Goal: Task Accomplishment & Management: Use online tool/utility

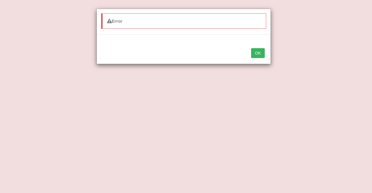
click at [260, 53] on button "OK" at bounding box center [257, 53] width 13 height 10
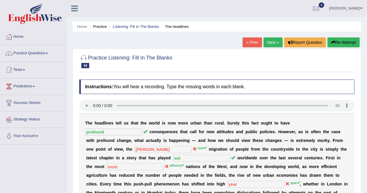
click at [274, 41] on link "Next »" at bounding box center [273, 42] width 19 height 10
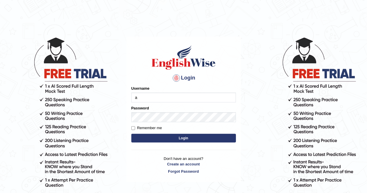
type input "AlexS"
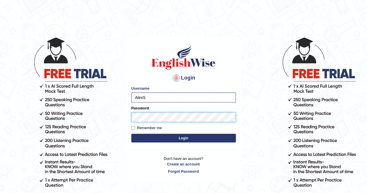
click at [131, 134] on button "Login" at bounding box center [183, 138] width 105 height 9
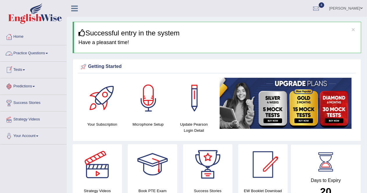
click at [32, 53] on link "Practice Questions" at bounding box center [33, 52] width 66 height 15
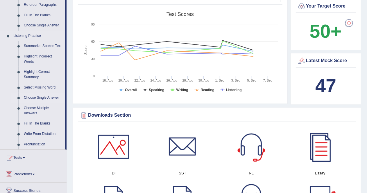
scroll to position [223, 0]
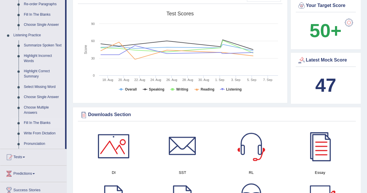
click at [41, 122] on link "Fill In The Blanks" at bounding box center [43, 123] width 44 height 10
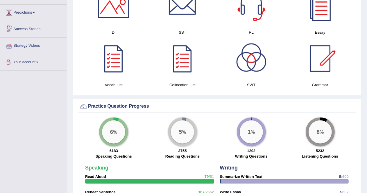
scroll to position [316, 0]
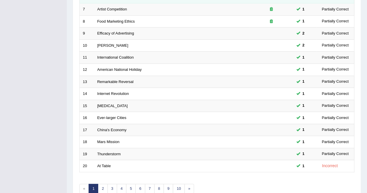
scroll to position [160, 0]
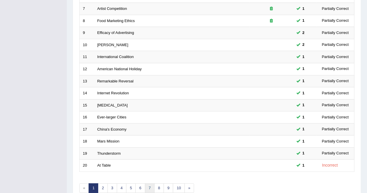
click at [148, 185] on link "7" at bounding box center [150, 189] width 10 height 10
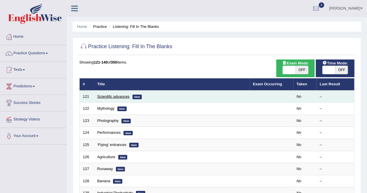
click at [115, 96] on link "Scientific advances" at bounding box center [113, 96] width 32 height 4
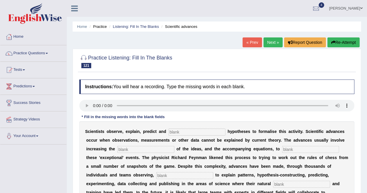
click at [174, 131] on input "text" at bounding box center [197, 132] width 57 height 7
click at [176, 130] on input "text" at bounding box center [197, 132] width 57 height 7
type input "construct"
type input "comprlexiti"
type input "advanced"
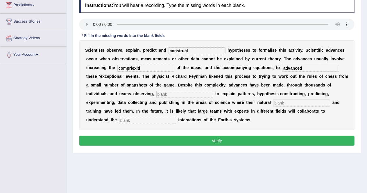
scroll to position [84, 0]
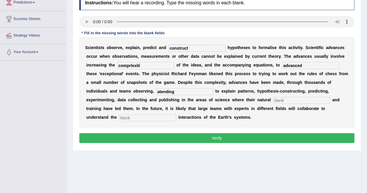
type input "atending"
type input "cutiossiti"
type input "complex"
click at [149, 65] on input "comprlexiti" at bounding box center [145, 65] width 57 height 7
type input "complexity"
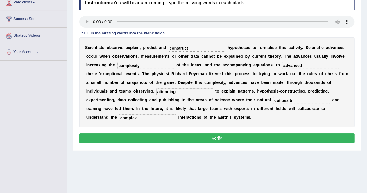
type input "attending"
type input "curiosity"
click at [205, 135] on button "Verify" at bounding box center [216, 138] width 275 height 10
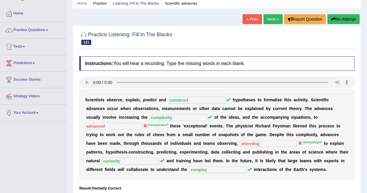
scroll to position [17, 0]
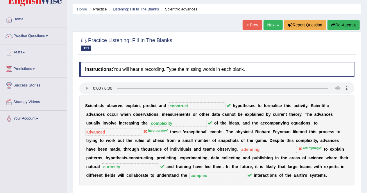
click at [275, 27] on link "Next »" at bounding box center [273, 25] width 19 height 10
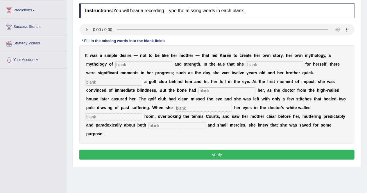
scroll to position [76, 0]
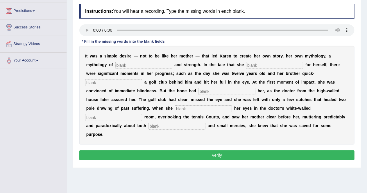
click at [126, 69] on div "I t w a s a s i m p l e d e s i r e — n o t t o b e l i k e h e r m o t h e r —…" at bounding box center [216, 95] width 275 height 99
click at [127, 67] on input "text" at bounding box center [143, 65] width 57 height 7
type input "differenfce"
type input "constructer"
type input "protected"
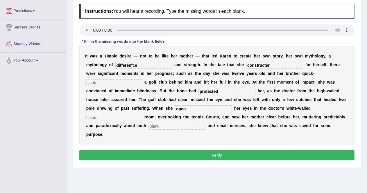
type input "open"
type input "miracles"
click at [131, 64] on input "differenfce" at bounding box center [143, 65] width 57 height 7
type input "difference"
click at [115, 81] on input "text" at bounding box center [113, 82] width 57 height 7
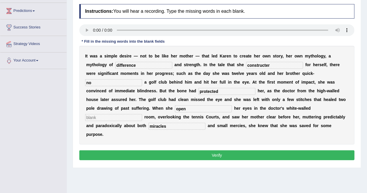
type input "no"
click at [164, 151] on button "Verify" at bounding box center [216, 156] width 275 height 10
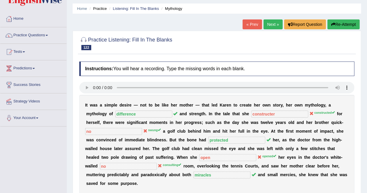
scroll to position [17, 0]
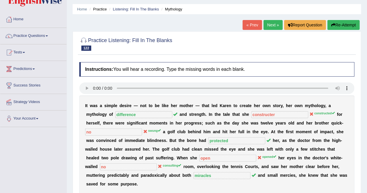
click at [268, 22] on link "Next »" at bounding box center [273, 25] width 19 height 10
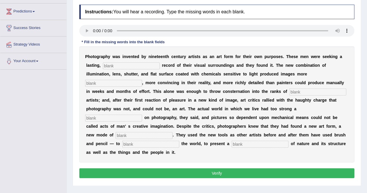
scroll to position [76, 0]
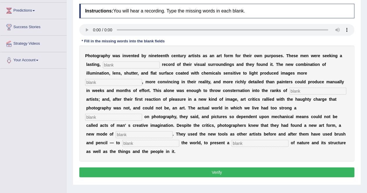
click at [117, 62] on input "text" at bounding box center [131, 65] width 57 height 7
type input "literal"
type input "lasting"
type input "fellow"
type input "f"
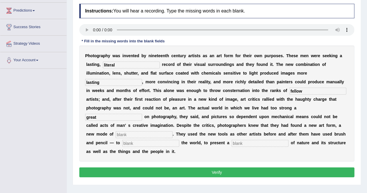
type input "great"
type input "expresion"
click at [136, 144] on input "intere" at bounding box center [150, 143] width 57 height 7
type input "interpret"
click at [128, 135] on input "expresion" at bounding box center [144, 134] width 57 height 7
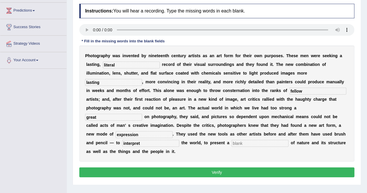
type input "expression"
click at [219, 171] on button "Verify" at bounding box center [216, 173] width 275 height 10
click at [246, 142] on input "text" at bounding box center [260, 143] width 57 height 7
type input "d"
click at [234, 173] on button "Verify" at bounding box center [216, 173] width 275 height 10
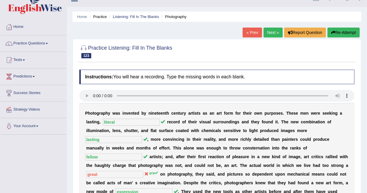
scroll to position [9, 0]
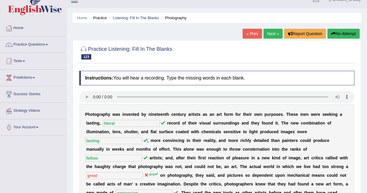
click at [270, 32] on link "Next »" at bounding box center [273, 34] width 19 height 10
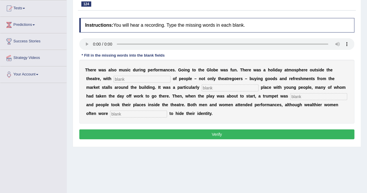
scroll to position [64, 0]
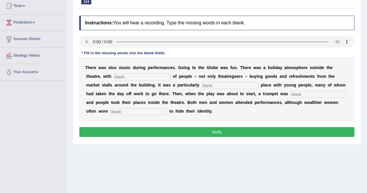
click at [132, 76] on input "text" at bounding box center [142, 77] width 57 height 7
type input "crows"
type input "pupular"
type input "blond"
type input "masks"
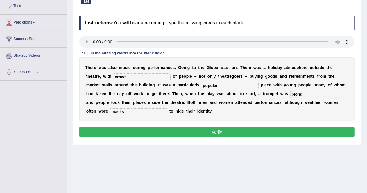
click at [208, 85] on input "pupular" at bounding box center [230, 85] width 57 height 7
type input "popular"
drag, startPoint x: 305, startPoint y: 94, endPoint x: 297, endPoint y: 94, distance: 7.6
click at [297, 94] on input "blond" at bounding box center [318, 94] width 57 height 7
type input "blown"
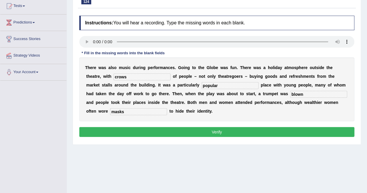
click at [246, 128] on button "Verify" at bounding box center [216, 132] width 275 height 10
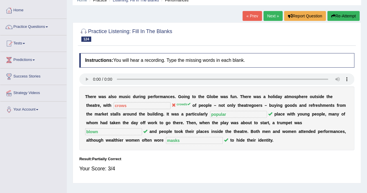
scroll to position [26, 0]
click at [265, 21] on div "« Prev Next » Report Question Re-Attempt" at bounding box center [302, 16] width 119 height 11
click at [268, 16] on link "Next »" at bounding box center [273, 16] width 19 height 10
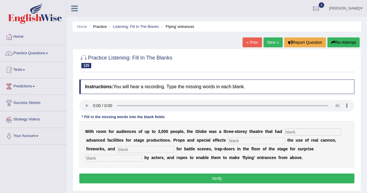
click at [293, 132] on input "text" at bounding box center [313, 132] width 57 height 7
type input "creative"
type input "invlude"
type input "small"
type input "entrances"
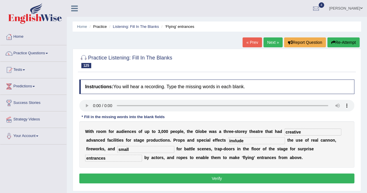
click at [236, 140] on input "invlude" at bounding box center [256, 140] width 57 height 7
type input "include"
click at [245, 174] on button "Verify" at bounding box center [216, 179] width 275 height 10
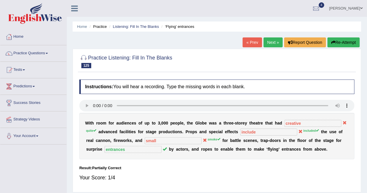
click at [269, 41] on link "Next »" at bounding box center [273, 42] width 19 height 10
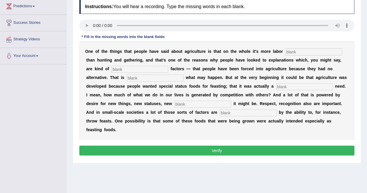
scroll to position [81, 0]
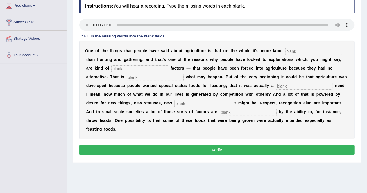
click at [296, 49] on input "text" at bounding box center [313, 51] width 57 height 7
type input "intensive"
type input "curose"
type input "optimatly"
type input "social"
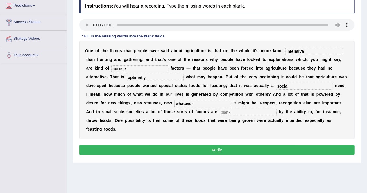
type input "whatever"
type input "generated"
click at [216, 147] on button "Verify" at bounding box center [216, 150] width 275 height 10
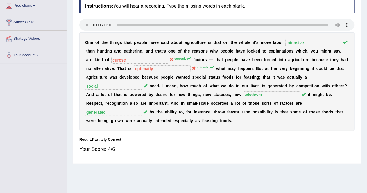
scroll to position [0, 0]
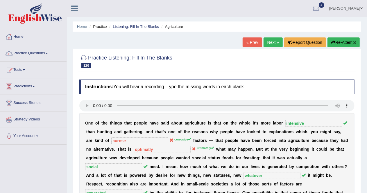
click at [271, 41] on link "Next »" at bounding box center [273, 42] width 19 height 10
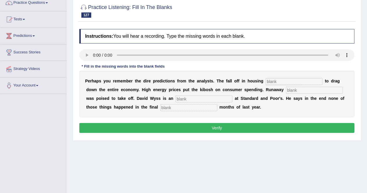
scroll to position [50, 0]
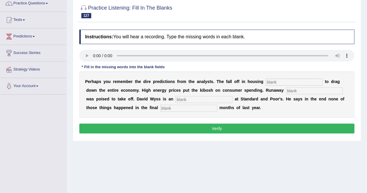
click at [276, 80] on input "text" at bounding box center [294, 82] width 57 height 7
type input "tried"
type input "inglae"
type input "econnomiq"
type input "three"
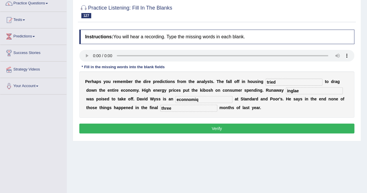
click at [282, 81] on input "tried" at bounding box center [294, 82] width 57 height 7
click at [300, 92] on input "inglae" at bounding box center [314, 90] width 57 height 7
type input "ingla"
click at [187, 99] on input "econnomiq" at bounding box center [204, 99] width 57 height 7
click at [198, 99] on input "economiq" at bounding box center [204, 99] width 57 height 7
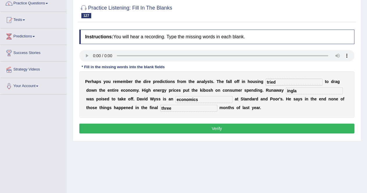
type input "economics"
click at [208, 126] on button "Verify" at bounding box center [216, 129] width 275 height 10
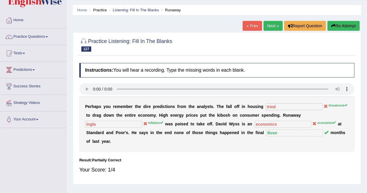
scroll to position [15, 0]
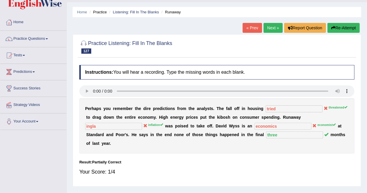
click at [269, 29] on link "Next »" at bounding box center [273, 28] width 19 height 10
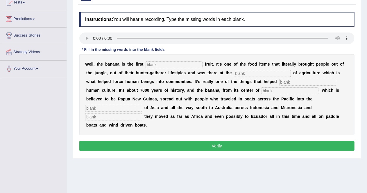
scroll to position [67, 0]
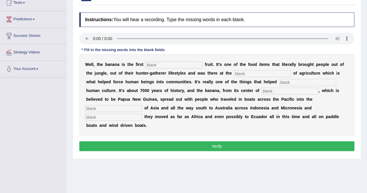
click at [157, 67] on input "text" at bounding box center [174, 65] width 57 height 7
type input "cultivated"
type input "doned"
type input "inventd"
type input "origen"
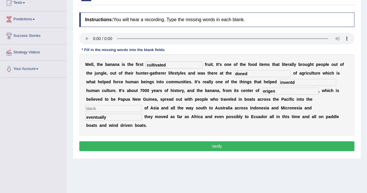
type input "eventually"
click at [118, 108] on input "text" at bounding box center [113, 108] width 57 height 7
type input "j"
click at [297, 82] on input "inventd" at bounding box center [307, 82] width 57 height 7
type input "invented"
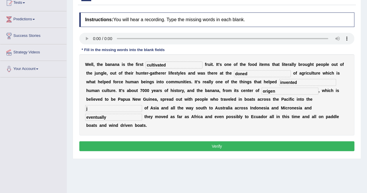
click at [266, 145] on button "Verify" at bounding box center [216, 147] width 275 height 10
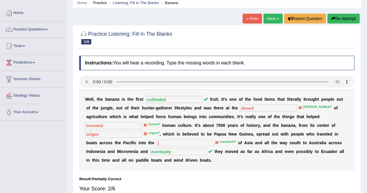
scroll to position [20, 0]
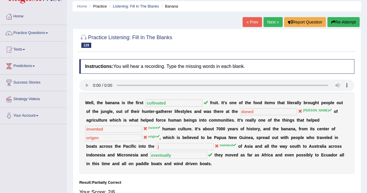
click at [272, 23] on link "Next »" at bounding box center [273, 22] width 19 height 10
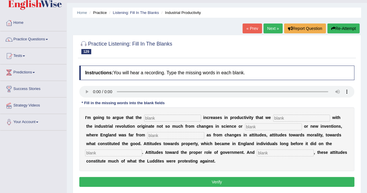
scroll to position [23, 0]
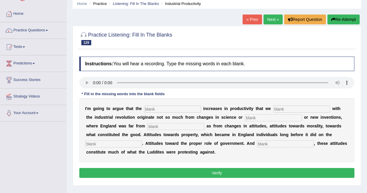
click at [152, 107] on input "text" at bounding box center [172, 109] width 57 height 7
type input "tremende"
click at [283, 108] on input "text" at bounding box center [301, 109] width 57 height 7
type input "s"
type input "a"
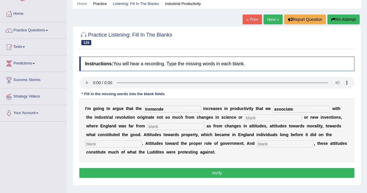
type input "asoociate"
click at [162, 126] on input "text" at bounding box center [175, 126] width 57 height 7
click at [298, 109] on input "asoociate" at bounding box center [301, 109] width 57 height 7
click at [120, 144] on input "text" at bounding box center [113, 144] width 57 height 7
type input "commintene"
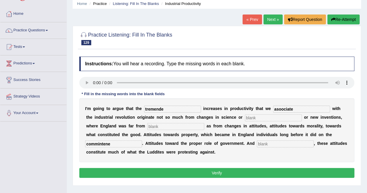
click at [269, 145] on input "text" at bounding box center [285, 144] width 57 height 7
type input "togueter"
click at [299, 108] on input "asoociate" at bounding box center [301, 109] width 57 height 7
click at [282, 108] on input "asoociate" at bounding box center [301, 109] width 57 height 7
type input "associate"
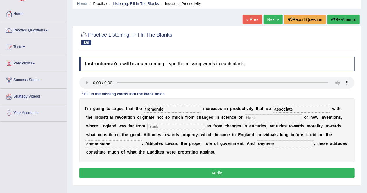
click at [170, 109] on input "tremende" at bounding box center [172, 109] width 57 height 7
type input "tremendous"
click at [245, 117] on input "text" at bounding box center [273, 118] width 57 height 7
click at [253, 154] on div "I ' m g o i n g t o a r g u e t h a t t h e tremendous i n c r e a s e s i n p …" at bounding box center [216, 131] width 275 height 64
click at [251, 119] on input "text" at bounding box center [273, 118] width 57 height 7
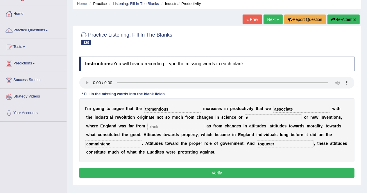
type input "d"
click at [167, 125] on input "text" at bounding box center [175, 126] width 57 height 7
type input "f"
click at [101, 143] on input "commintene" at bounding box center [113, 144] width 57 height 7
type input "comminmenttene"
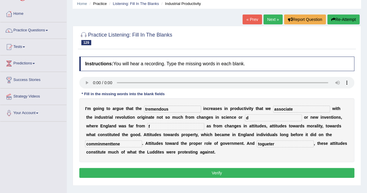
click at [121, 144] on input "comminmenttene" at bounding box center [113, 144] width 57 height 7
type input "comminment"
click at [241, 174] on button "Verify" at bounding box center [216, 173] width 275 height 10
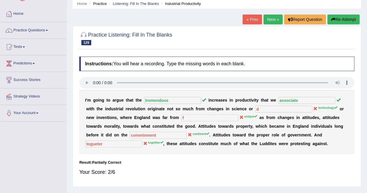
click at [273, 18] on link "Next »" at bounding box center [273, 20] width 19 height 10
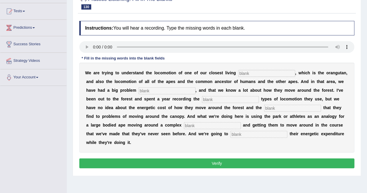
scroll to position [58, 0]
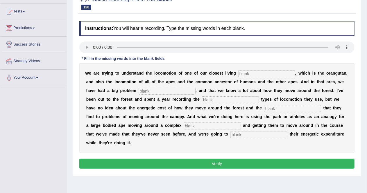
click at [267, 74] on input "text" at bounding box center [266, 73] width 57 height 7
click at [243, 72] on input "text" at bounding box center [266, 73] width 57 height 7
type input "relatives"
type input "tradicionale"
type input "differente"
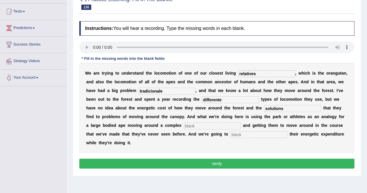
type input "solutions"
type input "enbiromentte"
type input "record"
click at [164, 91] on input "tradicionale" at bounding box center [167, 91] width 57 height 7
type input "traditionally"
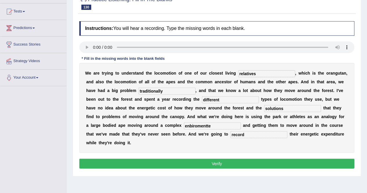
type input "different"
type input "w"
type input "solutions"
type input "environmental"
click at [216, 164] on button "Verify" at bounding box center [216, 164] width 275 height 10
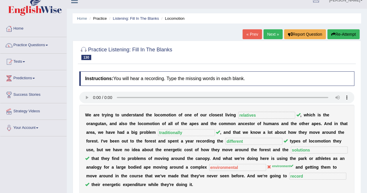
scroll to position [7, 0]
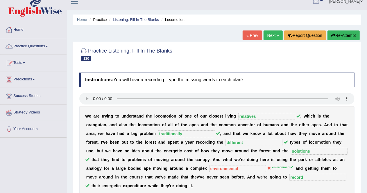
click at [269, 36] on link "Next »" at bounding box center [273, 36] width 19 height 10
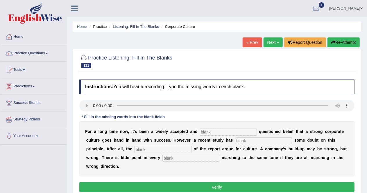
click at [223, 132] on input "text" at bounding box center [228, 132] width 57 height 7
type input "rarely"
type input "custom"
type input "others"
type input "employed"
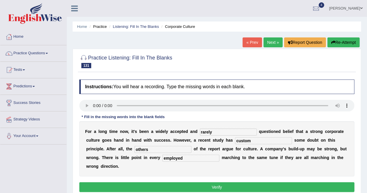
click at [192, 184] on button "Verify" at bounding box center [216, 188] width 275 height 10
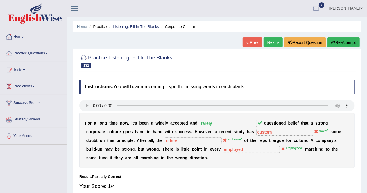
click at [273, 42] on link "Next »" at bounding box center [273, 42] width 19 height 10
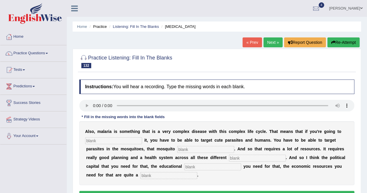
click at [105, 140] on input "text" at bounding box center [113, 140] width 57 height 7
click at [93, 140] on input "text" at bounding box center [113, 140] width 57 height 7
type input "elimitaded"
type input "ppopulationw"
type input "levels"
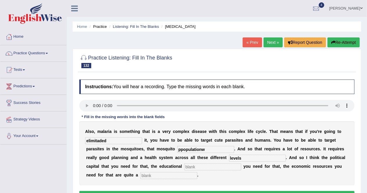
click at [197, 165] on input "text" at bounding box center [212, 167] width 57 height 7
type input "infrasturure"
type input "challenge"
click at [114, 139] on input "elimitaded" at bounding box center [113, 140] width 57 height 7
click at [108, 140] on input "elimitaded" at bounding box center [113, 140] width 57 height 7
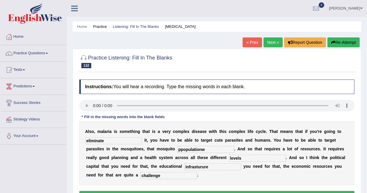
type input "eliminate"
click at [180, 150] on input "ppopulationw" at bounding box center [205, 149] width 57 height 7
click at [207, 149] on input "populationw" at bounding box center [205, 149] width 57 height 7
type input "population"
click at [198, 166] on input "infrasturure" at bounding box center [212, 167] width 57 height 7
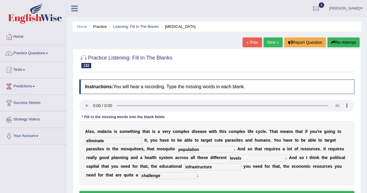
type input "infrastructure"
click at [208, 192] on button "Verify" at bounding box center [216, 196] width 275 height 10
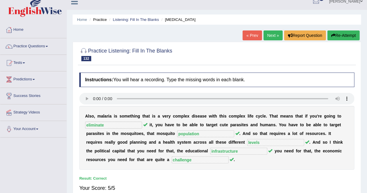
scroll to position [7, 0]
click at [275, 34] on link "Next »" at bounding box center [273, 36] width 19 height 10
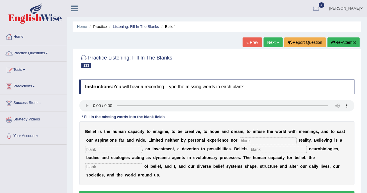
click at [276, 143] on input "text" at bounding box center [268, 140] width 57 height 7
type input "materialq"
type input "comnominteq"
type input "permit"
type input "s"
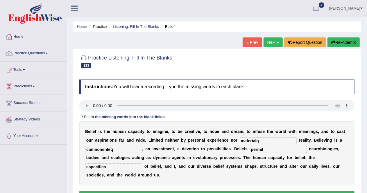
type input "especifics"
click at [265, 141] on input "materialq" at bounding box center [268, 140] width 57 height 7
type input "material"
drag, startPoint x: 116, startPoint y: 149, endPoint x: 94, endPoint y: 149, distance: 21.5
click at [94, 149] on input "comnominteq" at bounding box center [113, 149] width 57 height 7
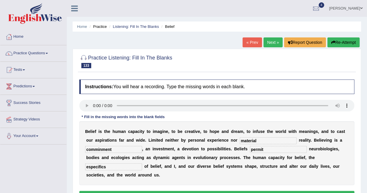
type input "comminment"
click at [176, 191] on button "Verify" at bounding box center [216, 196] width 275 height 10
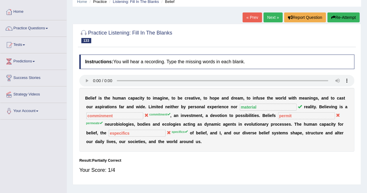
scroll to position [25, 0]
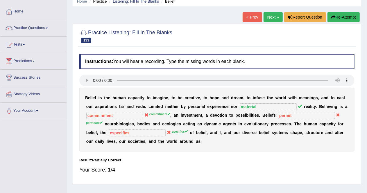
click at [267, 16] on link "Next »" at bounding box center [273, 17] width 19 height 10
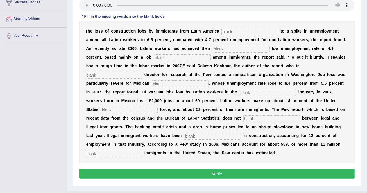
scroll to position [100, 0]
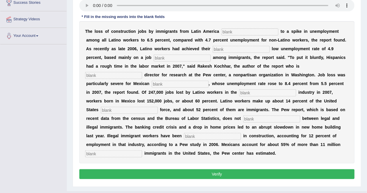
click at [230, 31] on input "text" at bounding box center [249, 31] width 57 height 7
type input "contrubuute"
type input "historic"
type input "inmi"
type input "asociate"
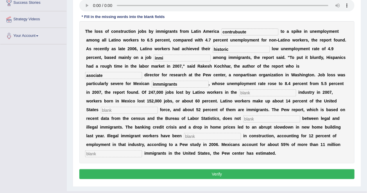
type input "inmmigrants"
type input "contruction"
type input "labor"
type input "distning"
type input "concentrated"
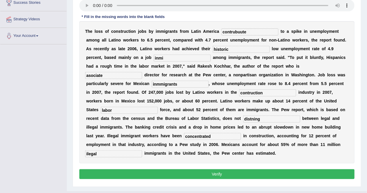
type input "ilegal"
click at [252, 31] on input "contrubuute" at bounding box center [249, 31] width 57 height 7
type input "contribuite"
type input "immigrants"
type input "associate"
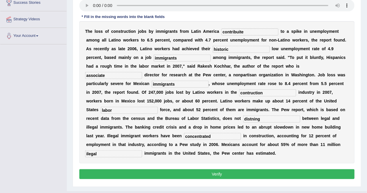
type input "immigrants"
type input "construction"
type input "distinc"
click at [219, 172] on button "Verify" at bounding box center [216, 174] width 275 height 10
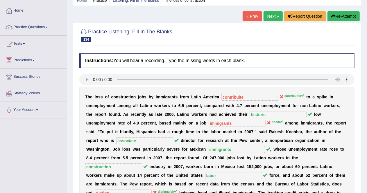
scroll to position [15, 0]
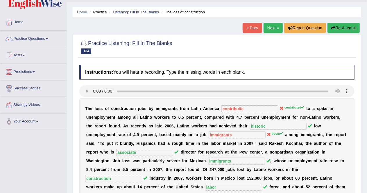
click at [269, 26] on link "Next »" at bounding box center [273, 28] width 19 height 10
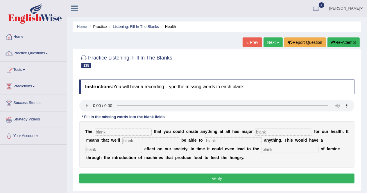
click at [108, 133] on input "text" at bounding box center [123, 132] width 57 height 7
type input "notion"
type input "implicationq"
click at [284, 131] on input "implicationq" at bounding box center [283, 132] width 57 height 7
type input "EVENTQU"
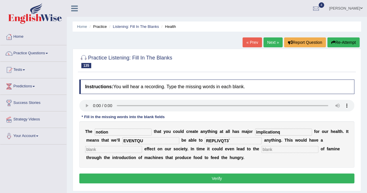
type input "REPLIVQT3`"
click at [271, 149] on input "text" at bounding box center [290, 149] width 57 height 7
click at [271, 152] on input "text" at bounding box center [290, 149] width 57 height 7
click at [291, 132] on input "implicationq" at bounding box center [283, 132] width 57 height 7
type input "implication"
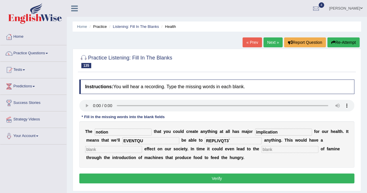
click at [151, 142] on input "EVENTQU" at bounding box center [150, 140] width 57 height 7
type input "E"
type input "eventually"
type input "d"
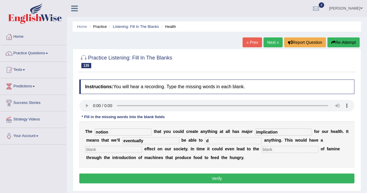
click at [130, 151] on input "text" at bounding box center [113, 149] width 57 height 7
type input "dd"
click at [285, 150] on input "text" at bounding box center [290, 149] width 57 height 7
type input "d"
click at [259, 177] on button "Verify" at bounding box center [216, 179] width 275 height 10
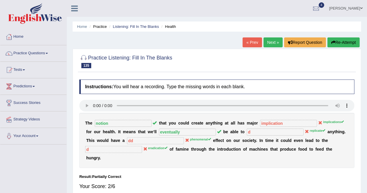
click at [273, 43] on link "Next »" at bounding box center [273, 42] width 19 height 10
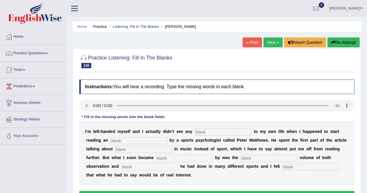
click at [210, 133] on input "text" at bounding box center [223, 132] width 57 height 7
type input "relevnare"
click at [159, 138] on input "text" at bounding box center [138, 140] width 57 height 7
type input "article"
type input "handiness"
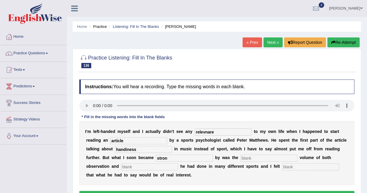
type input "stron"
type input "investigation"
type input "persuaded"
click at [172, 158] on input "stron" at bounding box center [184, 158] width 57 height 7
type input "strong"
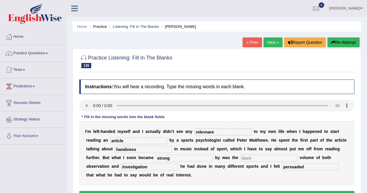
drag, startPoint x: 215, startPoint y: 131, endPoint x: 206, endPoint y: 131, distance: 9.9
click at [206, 131] on input "relevnare" at bounding box center [223, 132] width 57 height 7
type input "relevant"
click at [235, 191] on button "Verify" at bounding box center [216, 196] width 275 height 10
click at [264, 156] on input "text" at bounding box center [269, 158] width 57 height 7
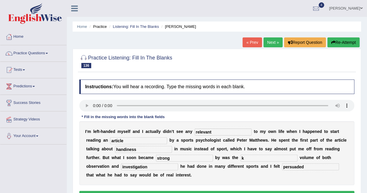
type input "k"
click at [244, 192] on button "Verify" at bounding box center [216, 196] width 275 height 10
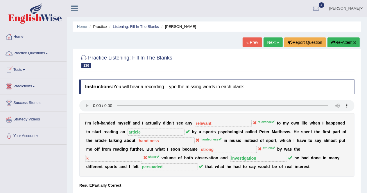
click at [24, 69] on link "Tests" at bounding box center [33, 69] width 66 height 15
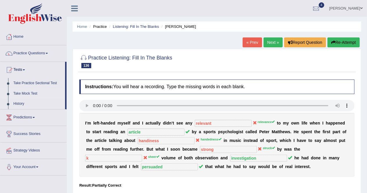
click at [22, 94] on link "Take Mock Test" at bounding box center [38, 94] width 54 height 10
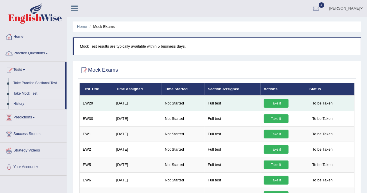
click at [282, 101] on link "Take it" at bounding box center [276, 103] width 25 height 9
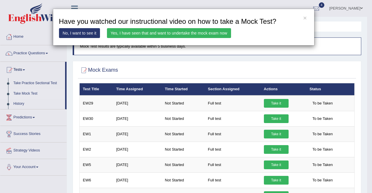
click at [201, 35] on link "Yes, I have seen that and want to undertake the mock exam now" at bounding box center [169, 33] width 124 height 10
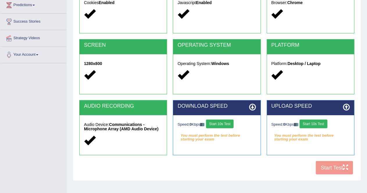
scroll to position [81, 0]
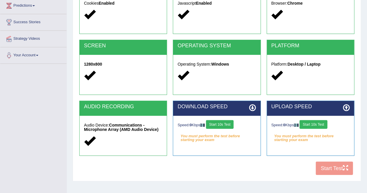
click at [218, 122] on button "Start 10s Test" at bounding box center [220, 124] width 28 height 9
click at [319, 125] on button "Start 10s Test" at bounding box center [314, 124] width 28 height 9
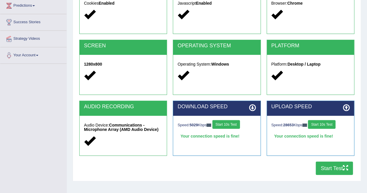
click at [333, 169] on button "Start Test" at bounding box center [334, 168] width 37 height 13
